Goal: Task Accomplishment & Management: Complete application form

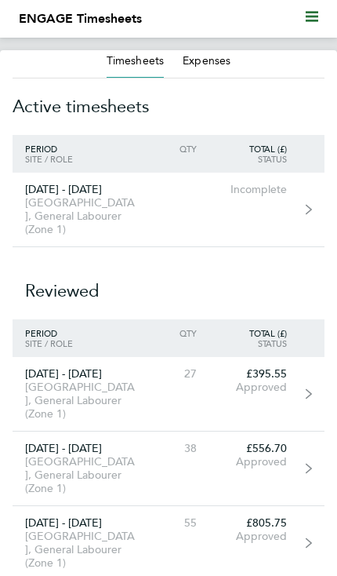
click at [208, 191] on link "[DATE] - [DATE] [GEOGRAPHIC_DATA], General Labourer (Zone 1) Incomplete" at bounding box center [169, 210] width 312 height 74
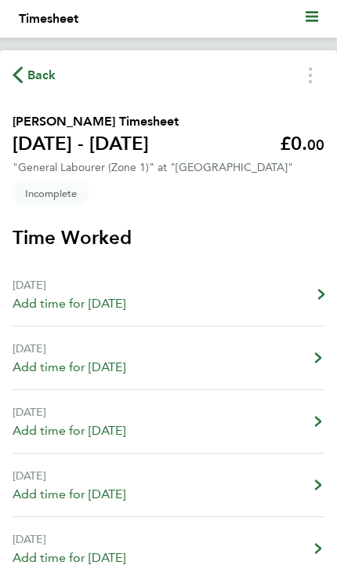
click at [174, 296] on link "[DATE] Add time for [DATE] Add time for [DATE]" at bounding box center [169, 295] width 312 height 64
select select "30"
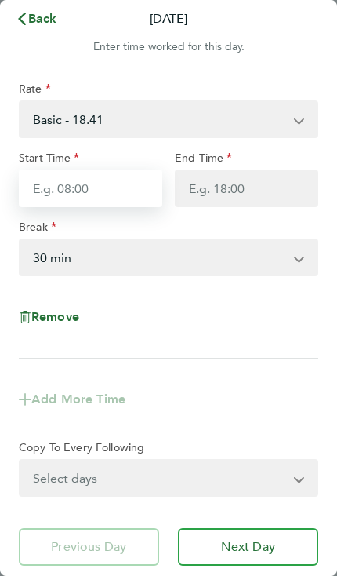
click at [127, 180] on input "Start Time" at bounding box center [91, 188] width 144 height 38
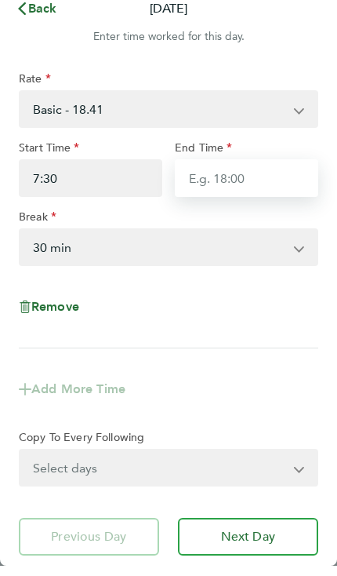
click at [279, 179] on input "End Time" at bounding box center [247, 188] width 144 height 38
type input "07:30"
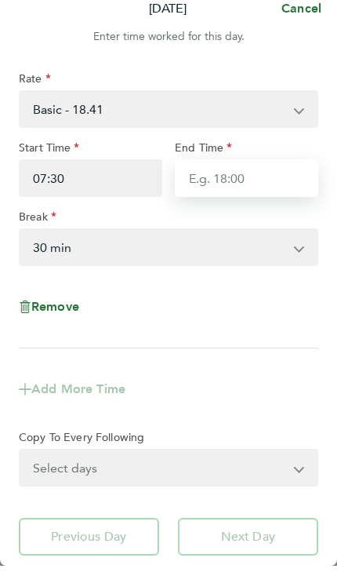
type input "2"
type input "17:30"
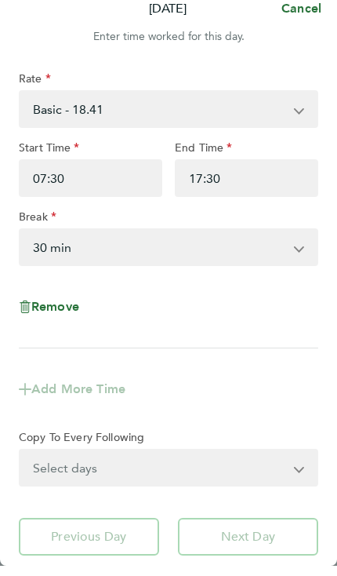
click at [202, 242] on select "0 min 15 min 30 min 45 min 60 min 75 min 90 min" at bounding box center [159, 257] width 278 height 35
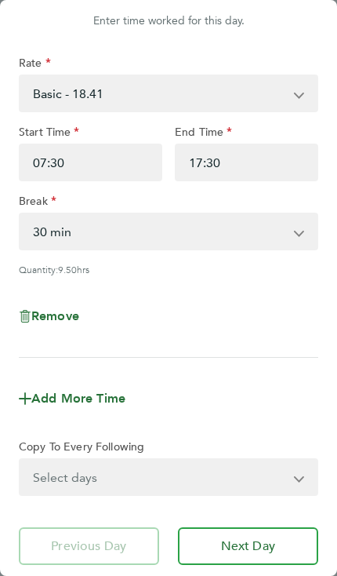
scroll to position [85, 0]
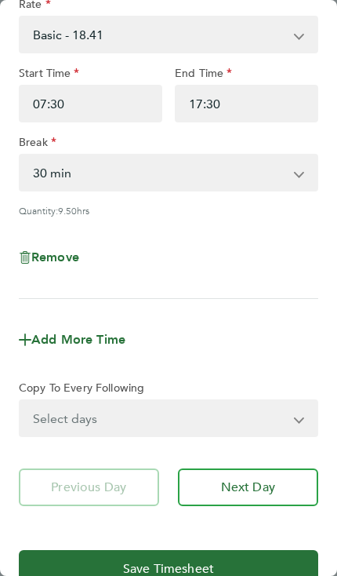
click at [251, 486] on span "Next Day" at bounding box center [248, 487] width 54 height 16
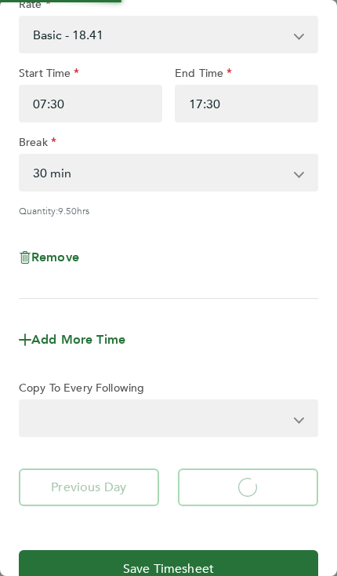
select select "30"
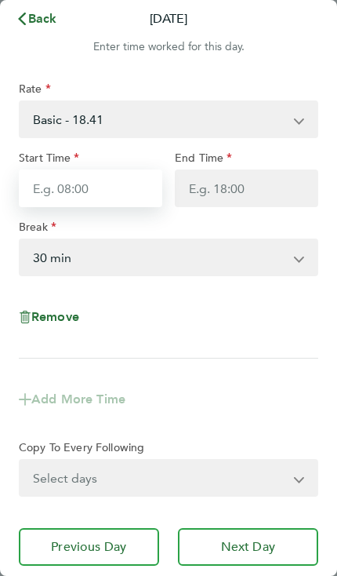
click at [118, 194] on input "Start Time" at bounding box center [91, 188] width 144 height 38
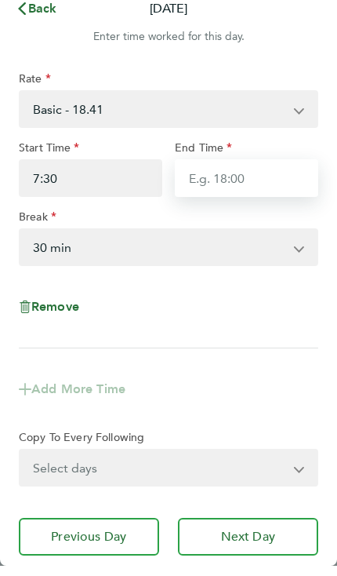
click at [272, 186] on input "End Time" at bounding box center [247, 188] width 144 height 38
type input "07:30"
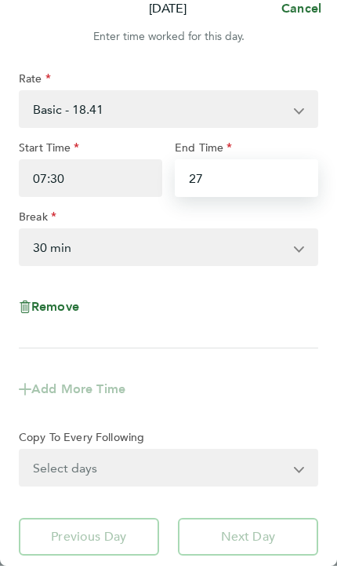
type input "2"
type input "17:30"
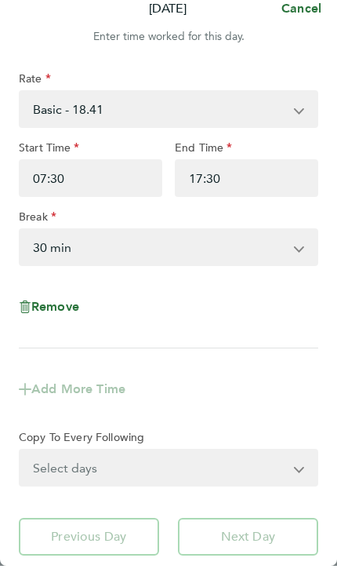
click at [221, 242] on select "0 min 15 min 30 min 45 min 60 min 75 min 90 min" at bounding box center [159, 257] width 278 height 35
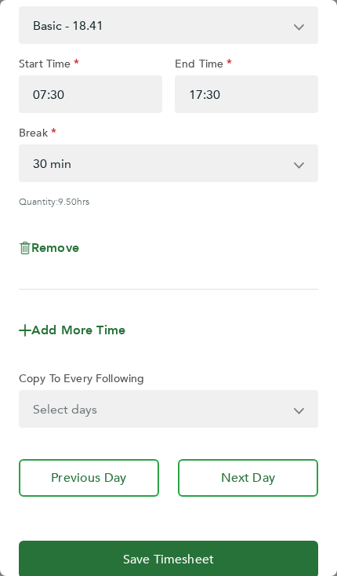
scroll to position [96, 0]
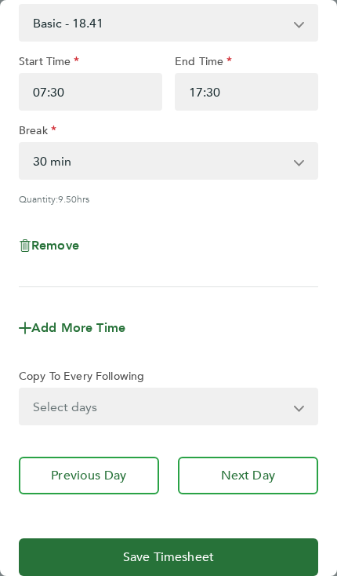
click at [266, 471] on span "Next Day" at bounding box center [248, 475] width 54 height 16
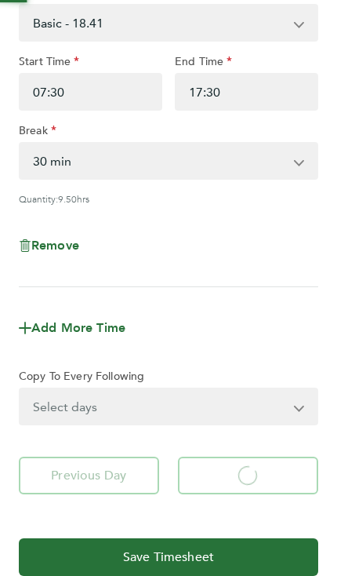
select select "30"
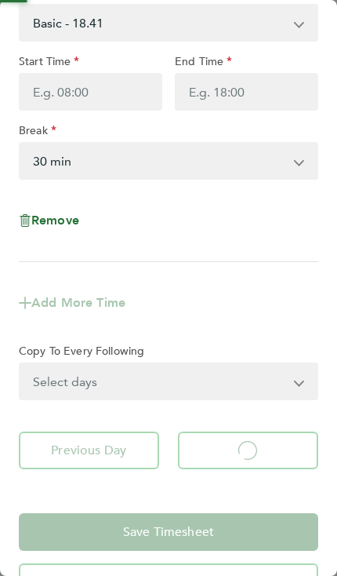
select select "30"
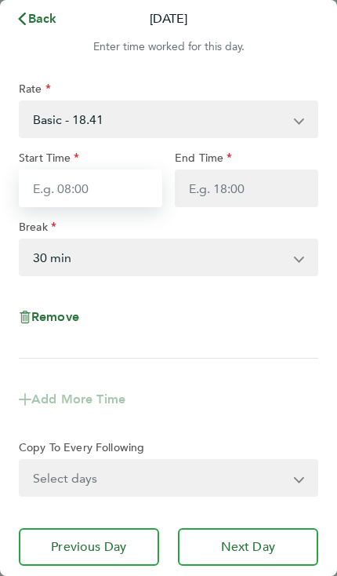
click at [104, 194] on input "Start Time" at bounding box center [91, 188] width 144 height 38
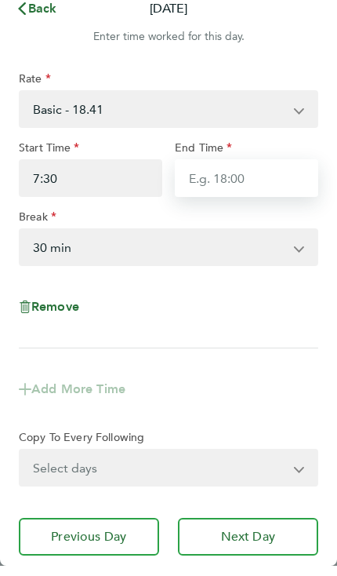
click at [282, 187] on input "End Time" at bounding box center [247, 188] width 144 height 38
type input "07:30"
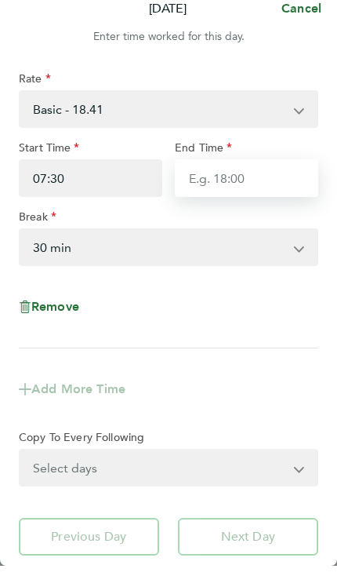
type input "2"
type input "17:30"
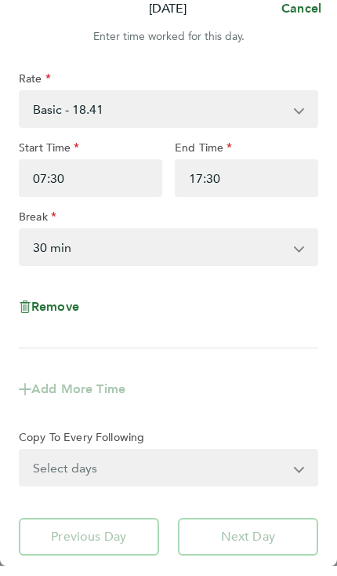
click at [181, 249] on select "0 min 15 min 30 min 45 min 60 min 75 min 90 min" at bounding box center [159, 257] width 278 height 35
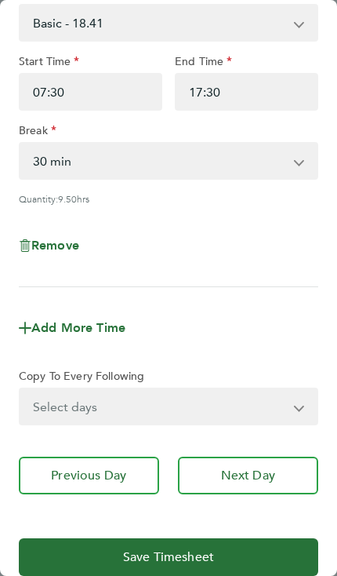
scroll to position [96, 0]
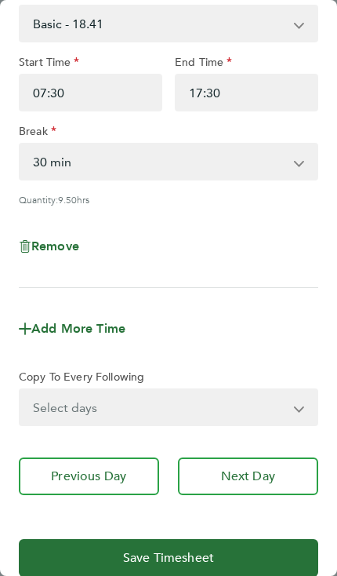
click at [243, 482] on span "Next Day" at bounding box center [248, 476] width 54 height 16
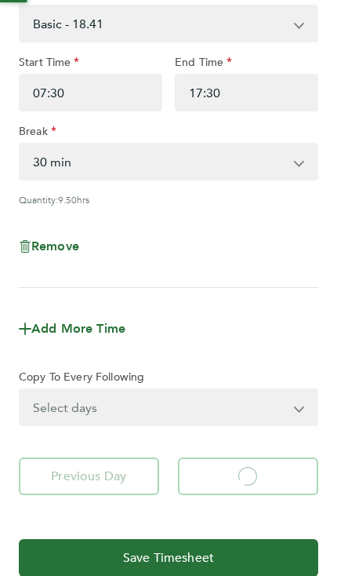
select select "30"
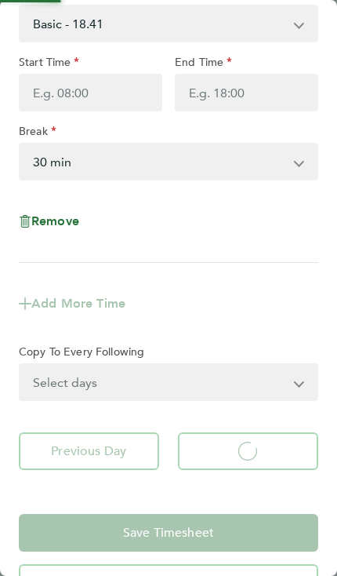
select select "30"
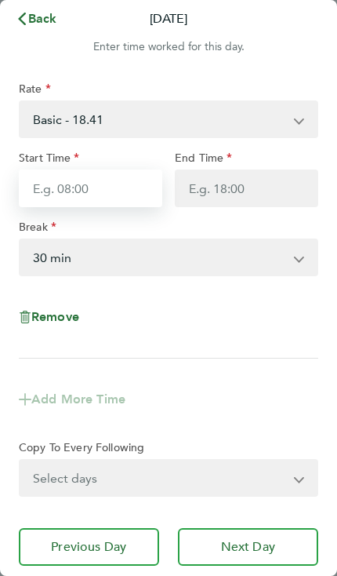
click at [114, 187] on input "Start Time" at bounding box center [91, 188] width 144 height 38
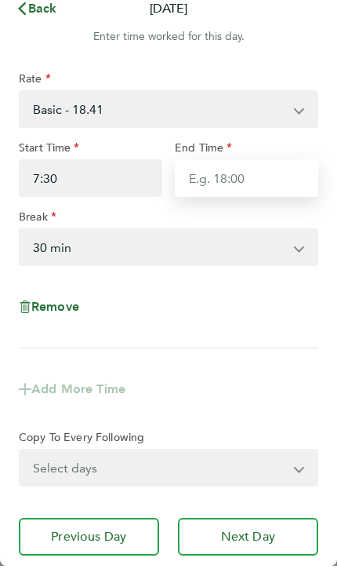
click at [275, 185] on input "End Time" at bounding box center [247, 188] width 144 height 38
type input "07:30"
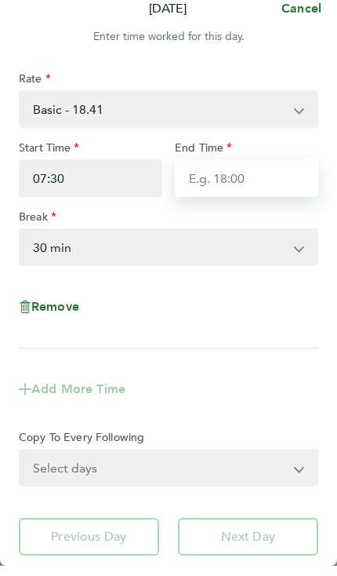
type input "2"
type input "17:30"
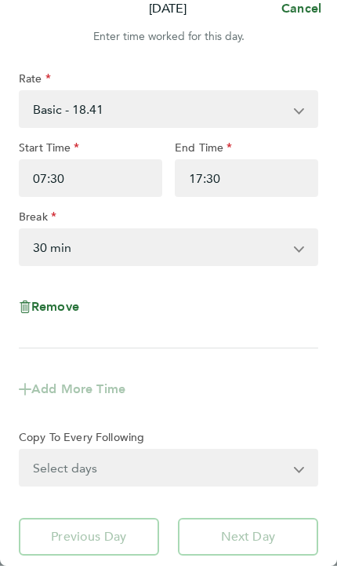
click at [204, 243] on select "0 min 15 min 30 min 45 min 60 min 75 min 90 min" at bounding box center [159, 257] width 278 height 35
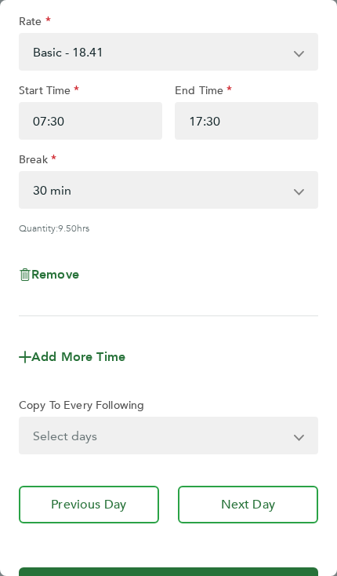
scroll to position [79, 0]
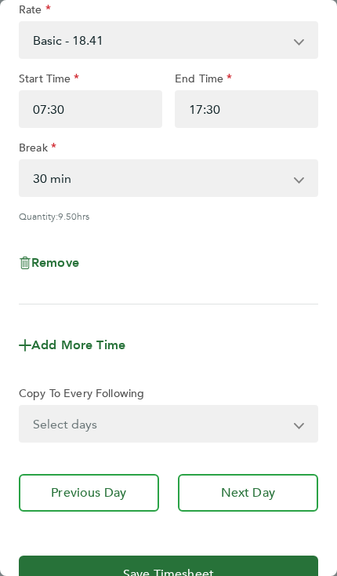
click at [249, 491] on span "Next Day" at bounding box center [248, 493] width 54 height 16
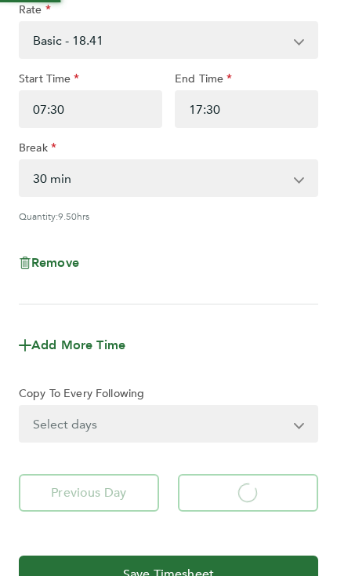
select select "30"
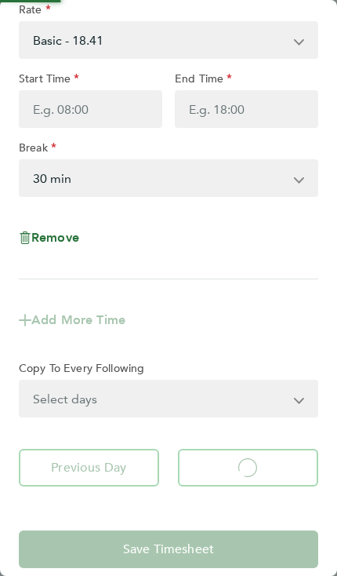
select select "30"
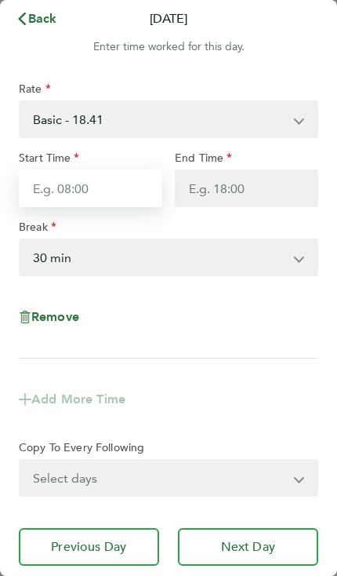
click at [115, 190] on input "Start Time" at bounding box center [91, 188] width 144 height 38
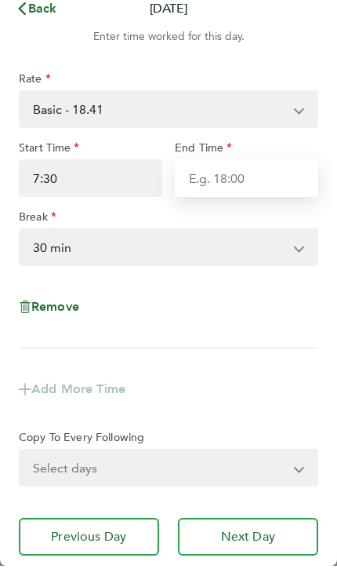
click at [270, 190] on input "End Time" at bounding box center [247, 188] width 144 height 38
type input "07:30"
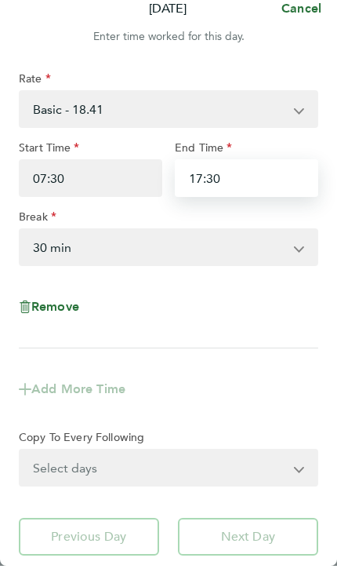
type input "17:30"
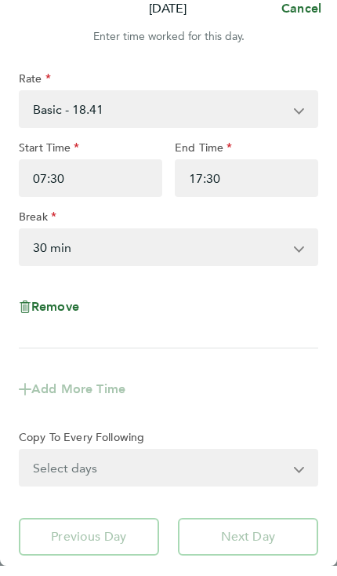
click at [195, 259] on select "0 min 15 min 30 min 45 min 60 min 75 min 90 min" at bounding box center [159, 257] width 278 height 35
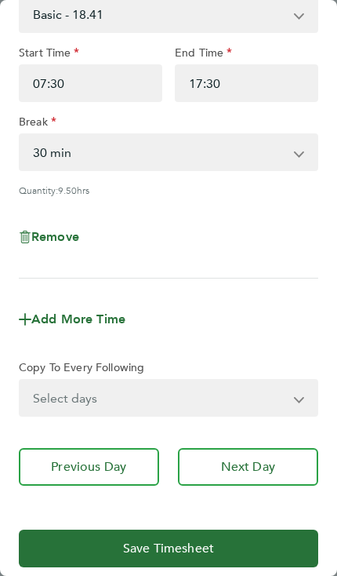
scroll to position [103, 0]
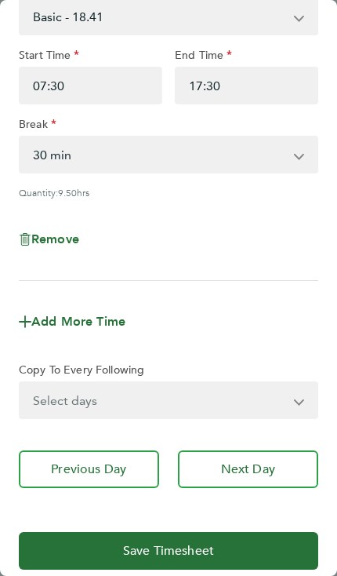
click at [249, 463] on span "Next Day" at bounding box center [248, 469] width 54 height 16
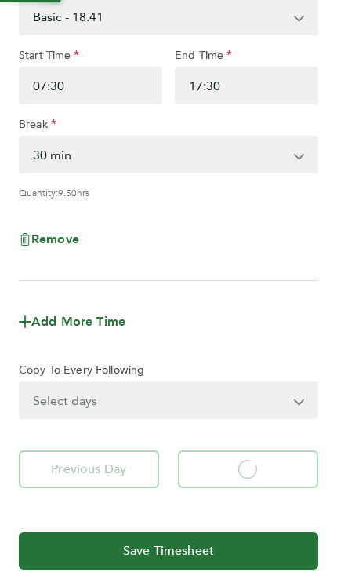
select select "30"
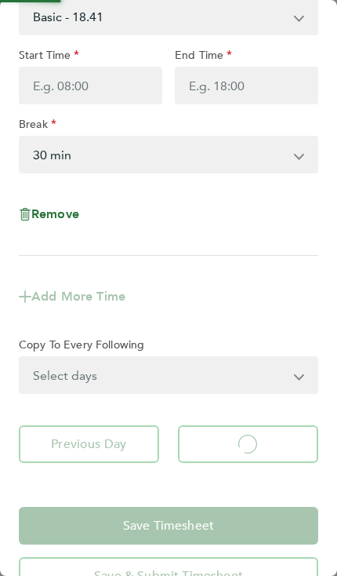
select select "30"
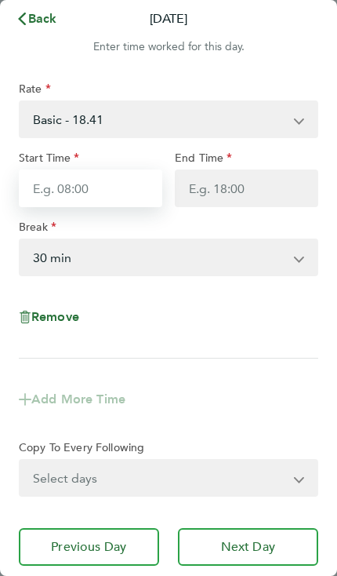
click at [121, 185] on input "Start Time" at bounding box center [91, 188] width 144 height 38
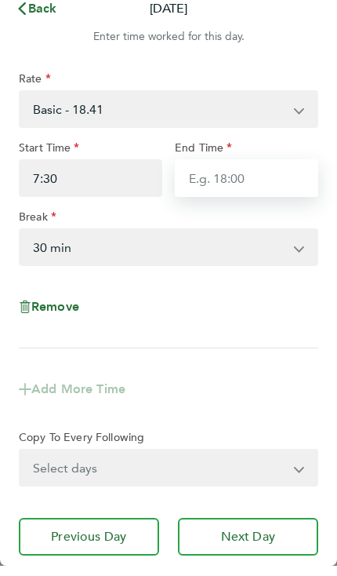
click at [269, 195] on input "End Time" at bounding box center [247, 188] width 144 height 38
type input "07:30"
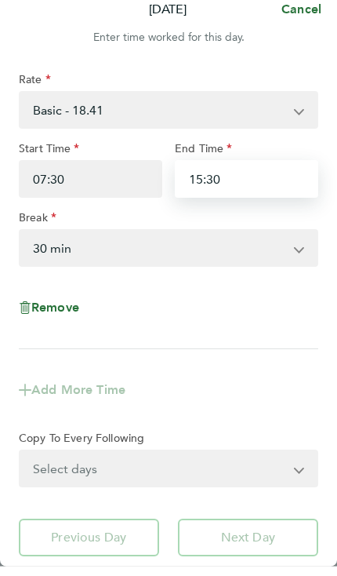
type input "15:30"
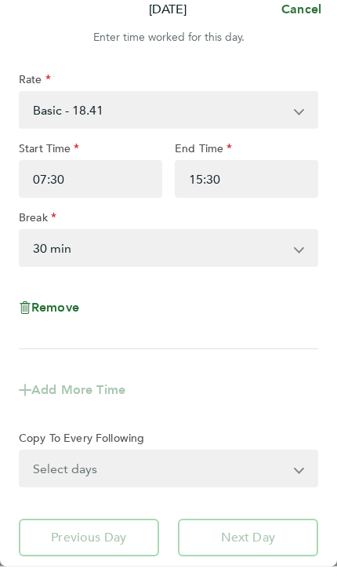
click at [183, 249] on select "0 min 15 min 30 min 45 min 60 min 75 min 90 min" at bounding box center [159, 257] width 278 height 35
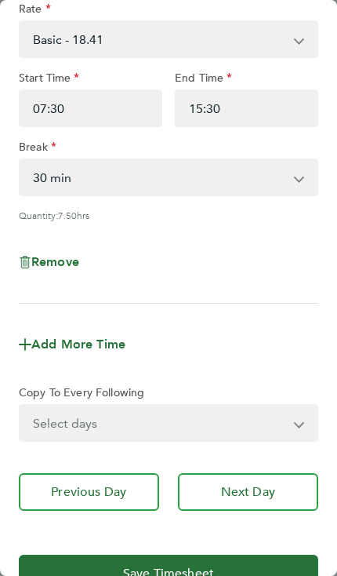
scroll to position [79, 0]
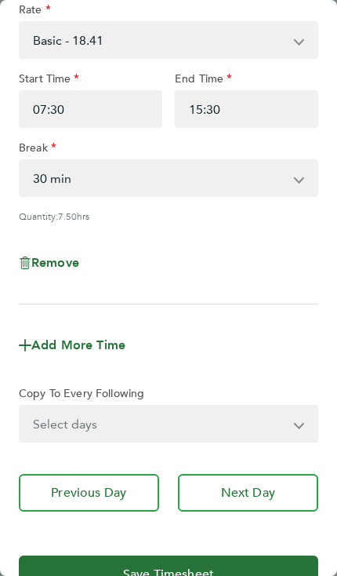
click at [239, 507] on button "Next Day" at bounding box center [248, 493] width 141 height 38
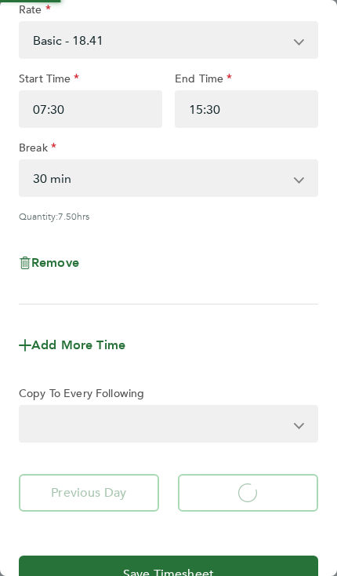
select select "30"
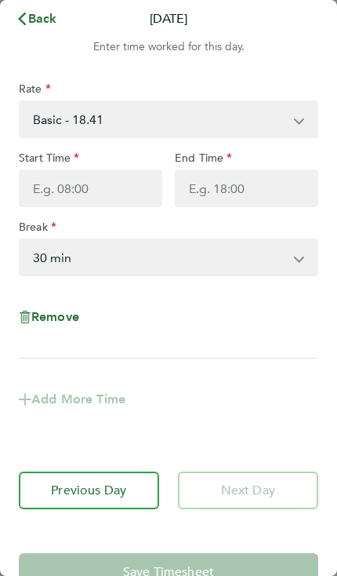
click at [31, 21] on span "Back" at bounding box center [42, 18] width 29 height 15
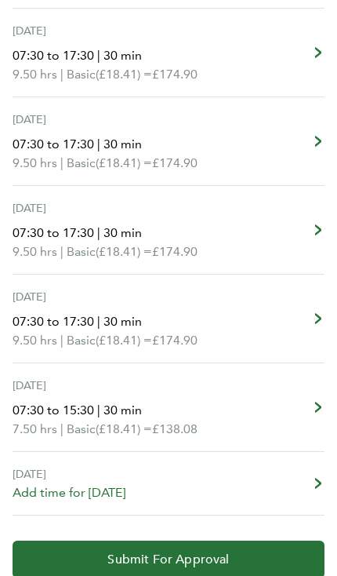
scroll to position [492, 0]
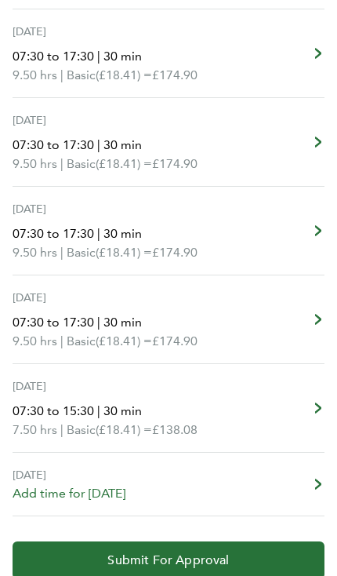
click at [214, 557] on span "Submit For Approval" at bounding box center [168, 560] width 122 height 16
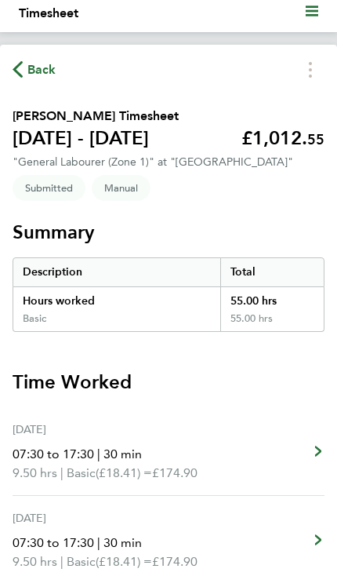
scroll to position [0, 0]
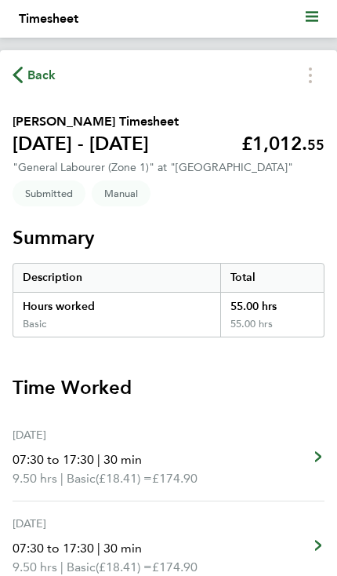
click at [39, 70] on span "Back" at bounding box center [41, 75] width 29 height 19
